Goal: Task Accomplishment & Management: Use online tool/utility

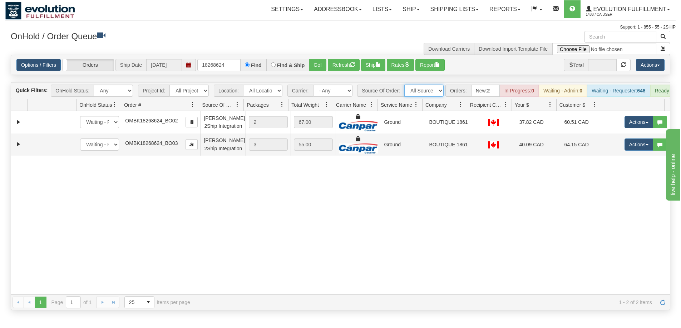
click at [426, 92] on select "All Sources AirBlaster 2Ship Integration Ambler Apparel 2Ship Integration BC [M…" at bounding box center [423, 91] width 39 height 12
select select "Tofino Towels 2Ship"
click at [404, 85] on select "All Sources AirBlaster 2Ship Integration Ambler Apparel 2Ship Integration BC [M…" at bounding box center [423, 91] width 39 height 12
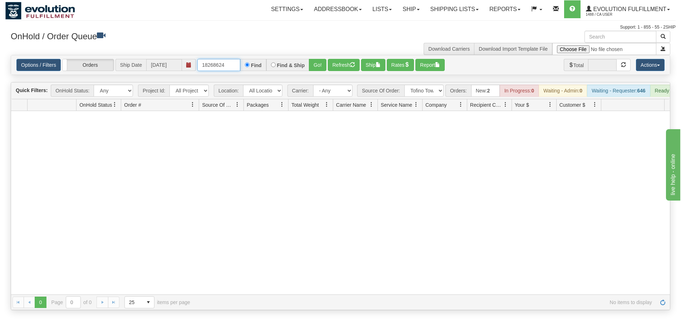
drag, startPoint x: 236, startPoint y: 65, endPoint x: 144, endPoint y: 60, distance: 92.7
click at [144, 60] on div "Options / Filters Group Shipments Orders Ship Date [DATE] 18268624 Find Find & …" at bounding box center [340, 65] width 648 height 12
click at [311, 61] on button "Go!" at bounding box center [318, 65] width 18 height 12
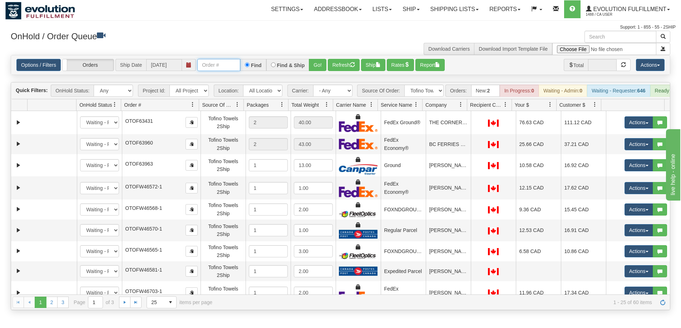
click at [225, 64] on input "text" at bounding box center [218, 65] width 43 height 12
click at [313, 63] on button "Go!" at bounding box center [318, 65] width 18 height 12
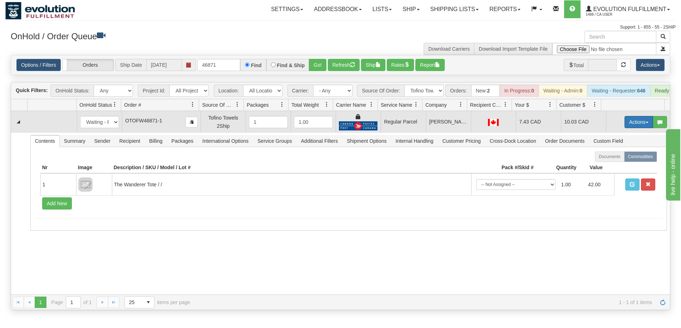
drag, startPoint x: 627, startPoint y: 123, endPoint x: 627, endPoint y: 128, distance: 5.7
click at [627, 123] on button "Actions" at bounding box center [638, 122] width 29 height 12
click at [625, 157] on span "Rate All Services" at bounding box center [623, 154] width 43 height 6
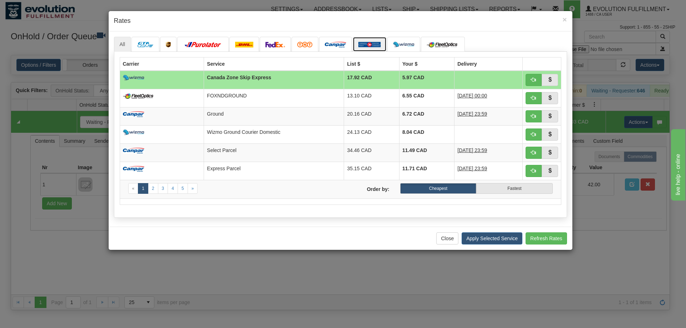
click at [371, 48] on link at bounding box center [370, 44] width 34 height 15
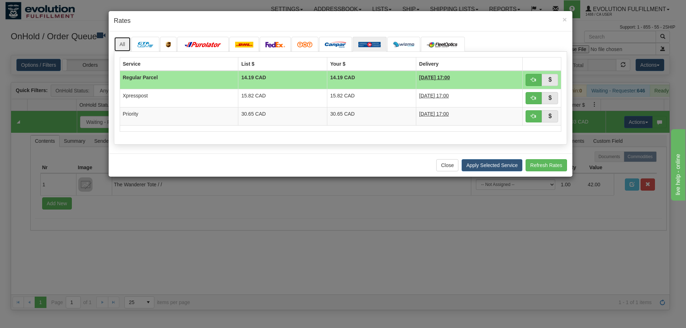
click at [127, 48] on link "All" at bounding box center [122, 44] width 17 height 15
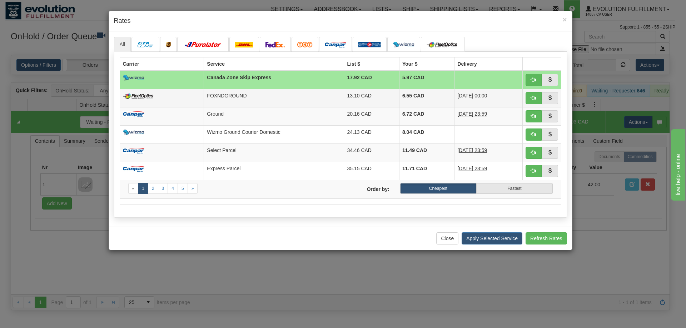
click at [247, 101] on td "FOXNDGROUND" at bounding box center [274, 98] width 140 height 18
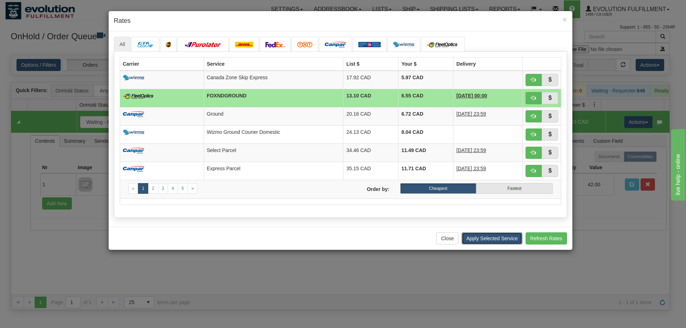
click at [503, 236] on button "Apply Selected Service" at bounding box center [492, 239] width 61 height 12
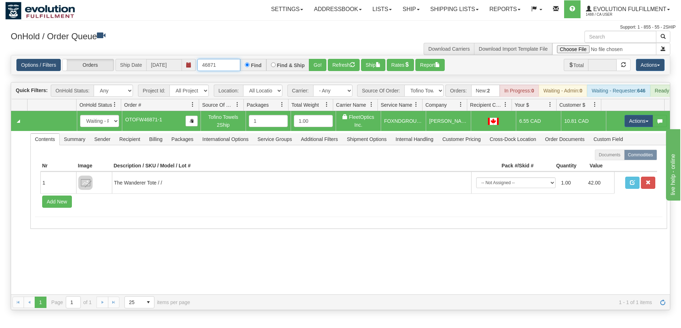
drag, startPoint x: 222, startPoint y: 63, endPoint x: 45, endPoint y: 60, distance: 176.5
click at [47, 61] on div "Options / Filters Group Shipments Orders Ship Date [DATE] 46871 Find Find & Shi…" at bounding box center [340, 65] width 648 height 12
type input "46873"
click at [317, 64] on button "Go!" at bounding box center [318, 65] width 18 height 12
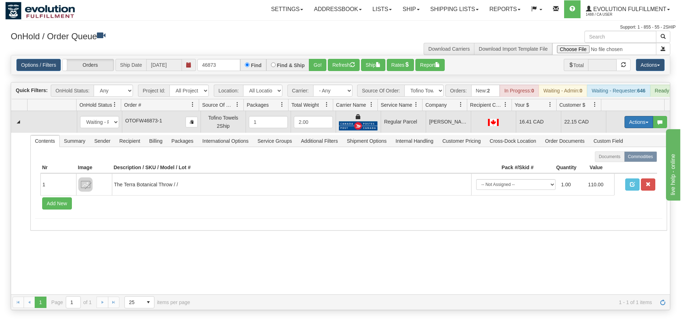
click at [643, 128] on button "Actions" at bounding box center [638, 122] width 29 height 12
click at [627, 157] on span "Rate All Services" at bounding box center [623, 154] width 43 height 6
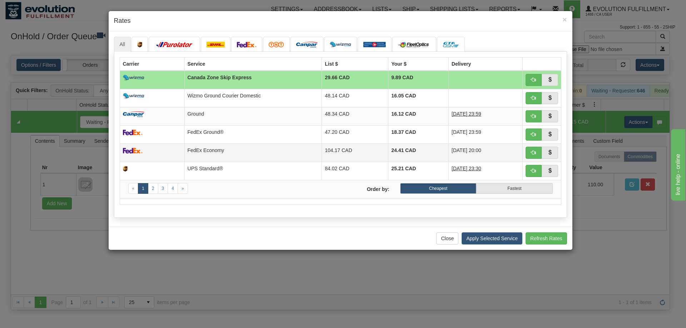
click at [257, 148] on td "FedEx Economy" at bounding box center [253, 153] width 138 height 18
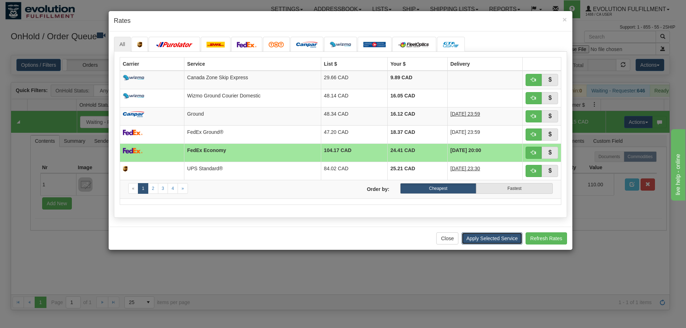
click at [489, 238] on button "Apply Selected Service" at bounding box center [492, 239] width 61 height 12
